Goal: Task Accomplishment & Management: Manage account settings

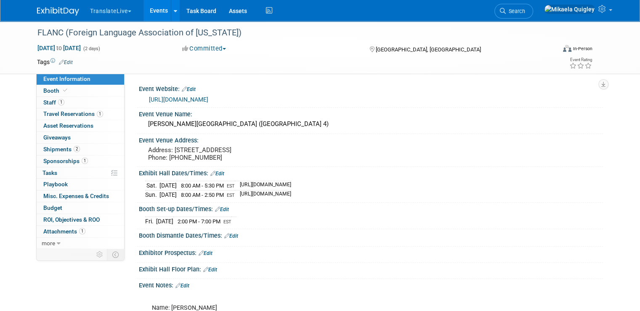
click at [152, 12] on link "Events" at bounding box center [159, 10] width 31 height 21
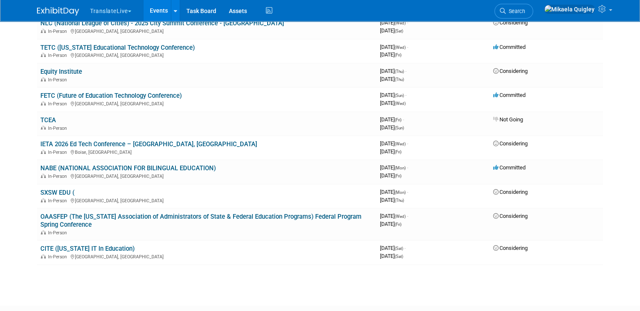
scroll to position [574, 0]
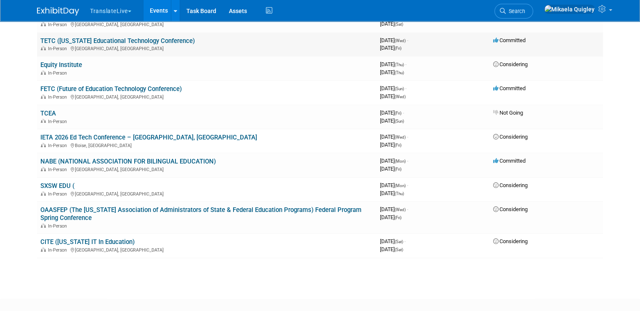
click at [88, 37] on link "TETC ([US_STATE] Educational Technology Conference)" at bounding box center [117, 41] width 154 height 8
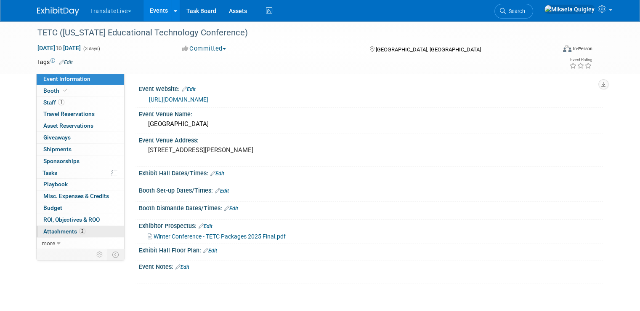
click at [66, 228] on span "Attachments 2" at bounding box center [64, 231] width 42 height 7
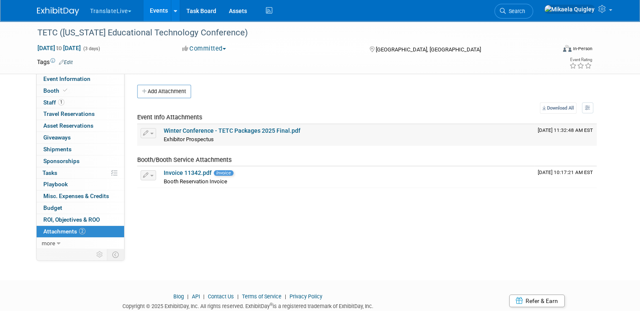
click at [229, 128] on link "Winter Conference - TETC Packages 2025 Final.pdf" at bounding box center [232, 130] width 137 height 7
click at [185, 172] on link "Invoice 11342.pdf" at bounding box center [188, 172] width 48 height 7
click at [154, 88] on button "Add Attachment" at bounding box center [164, 91] width 54 height 13
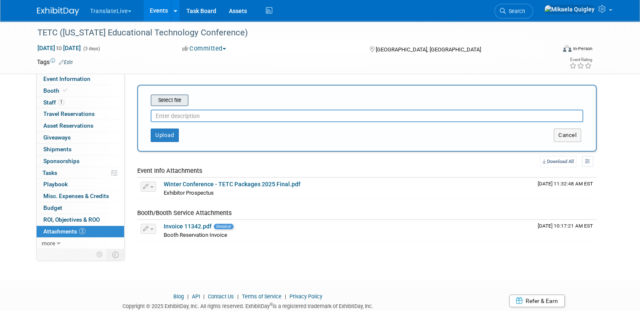
click at [157, 96] on input "file" at bounding box center [138, 100] width 100 height 10
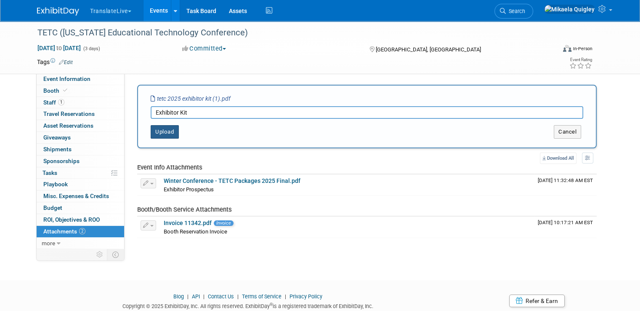
click at [161, 129] on button "Upload" at bounding box center [165, 131] width 28 height 13
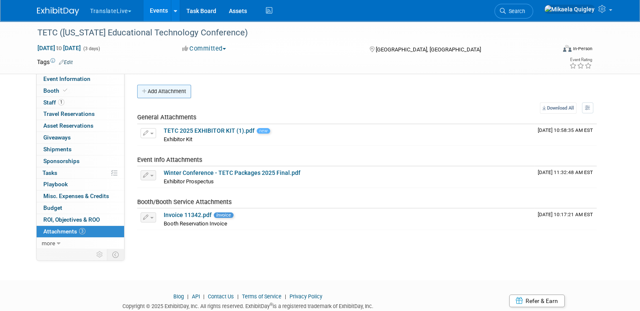
click at [152, 93] on button "Add Attachment" at bounding box center [164, 91] width 54 height 13
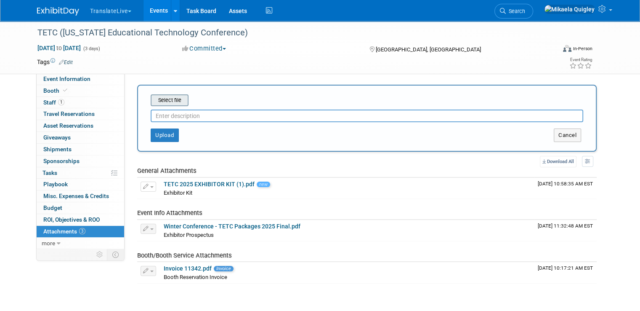
click at [158, 101] on input "file" at bounding box center [138, 100] width 100 height 10
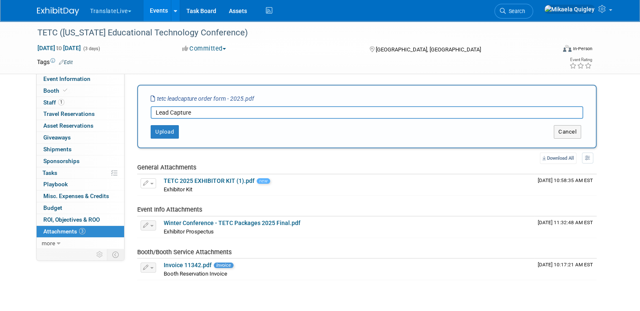
click at [268, 109] on input "Lead Capture" at bounding box center [367, 112] width 433 height 13
type input "Lead Capture Order Form"
click at [161, 132] on button "Upload" at bounding box center [165, 131] width 28 height 13
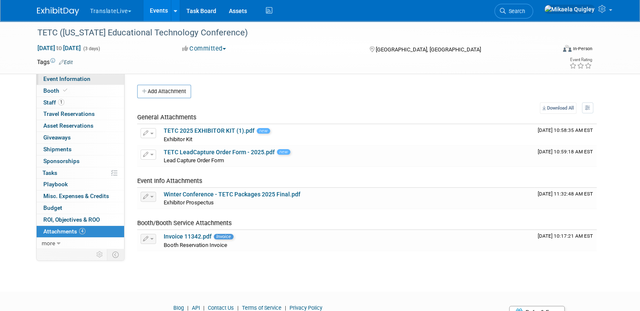
click at [80, 78] on span "Event Information" at bounding box center [66, 78] width 47 height 7
